Goal: Navigation & Orientation: Find specific page/section

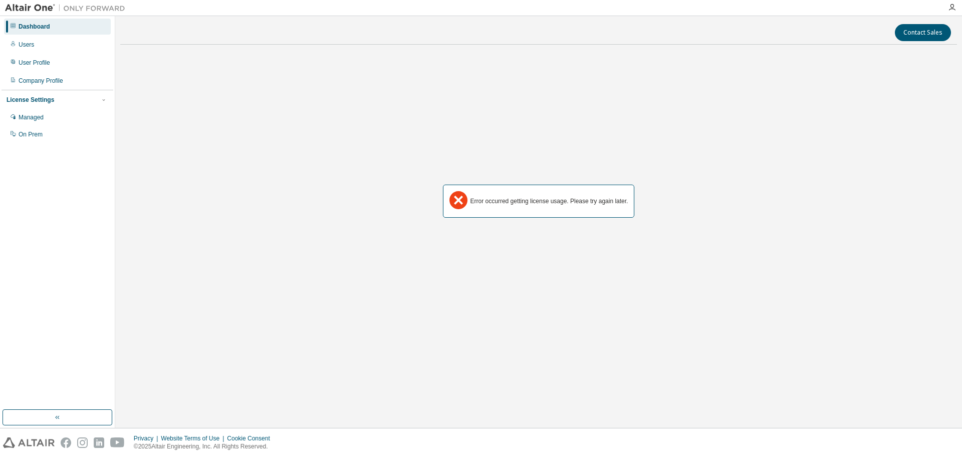
click at [81, 31] on div "Dashboard" at bounding box center [57, 27] width 107 height 16
